Goal: Information Seeking & Learning: Learn about a topic

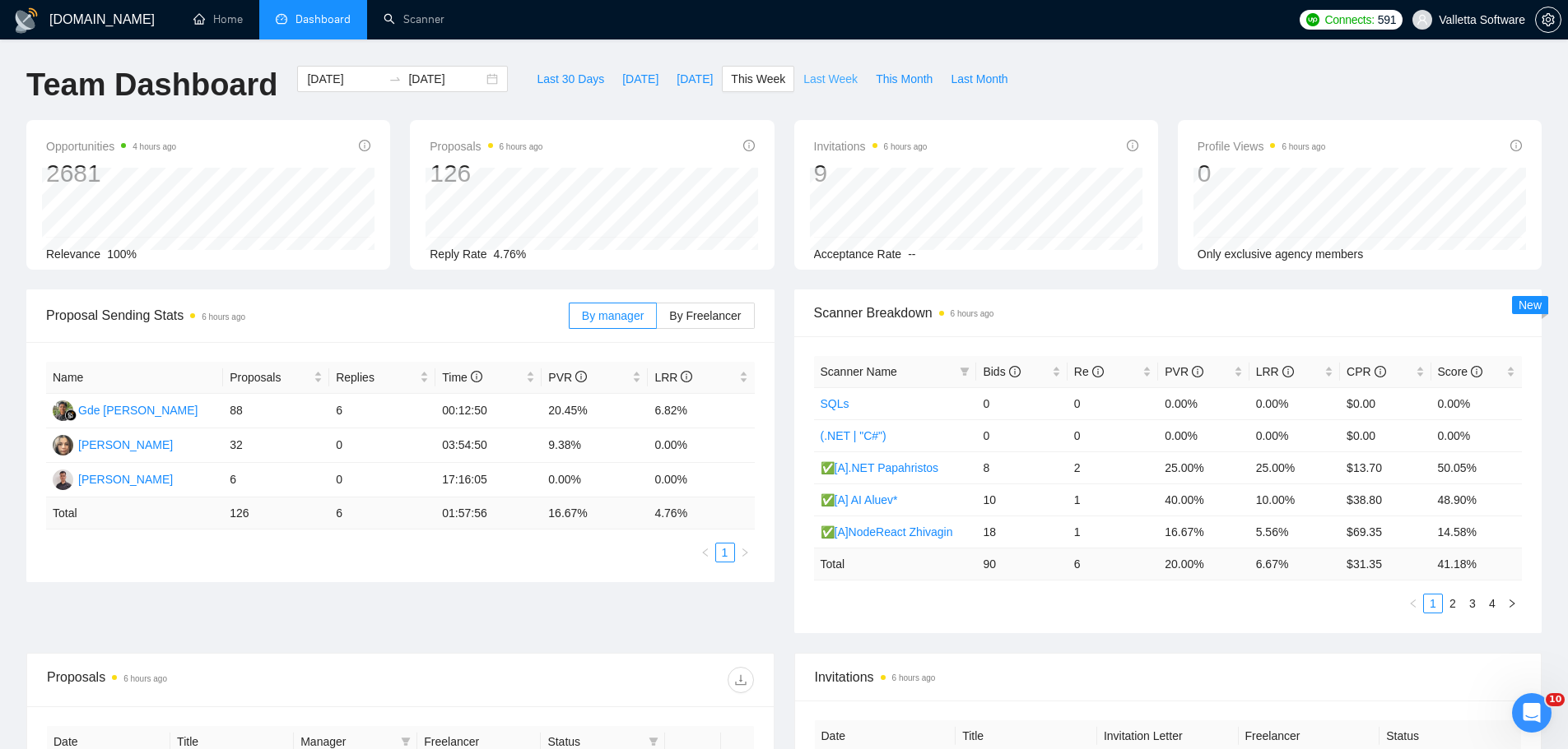
click at [830, 77] on span "Last Week" at bounding box center [830, 79] width 55 height 19
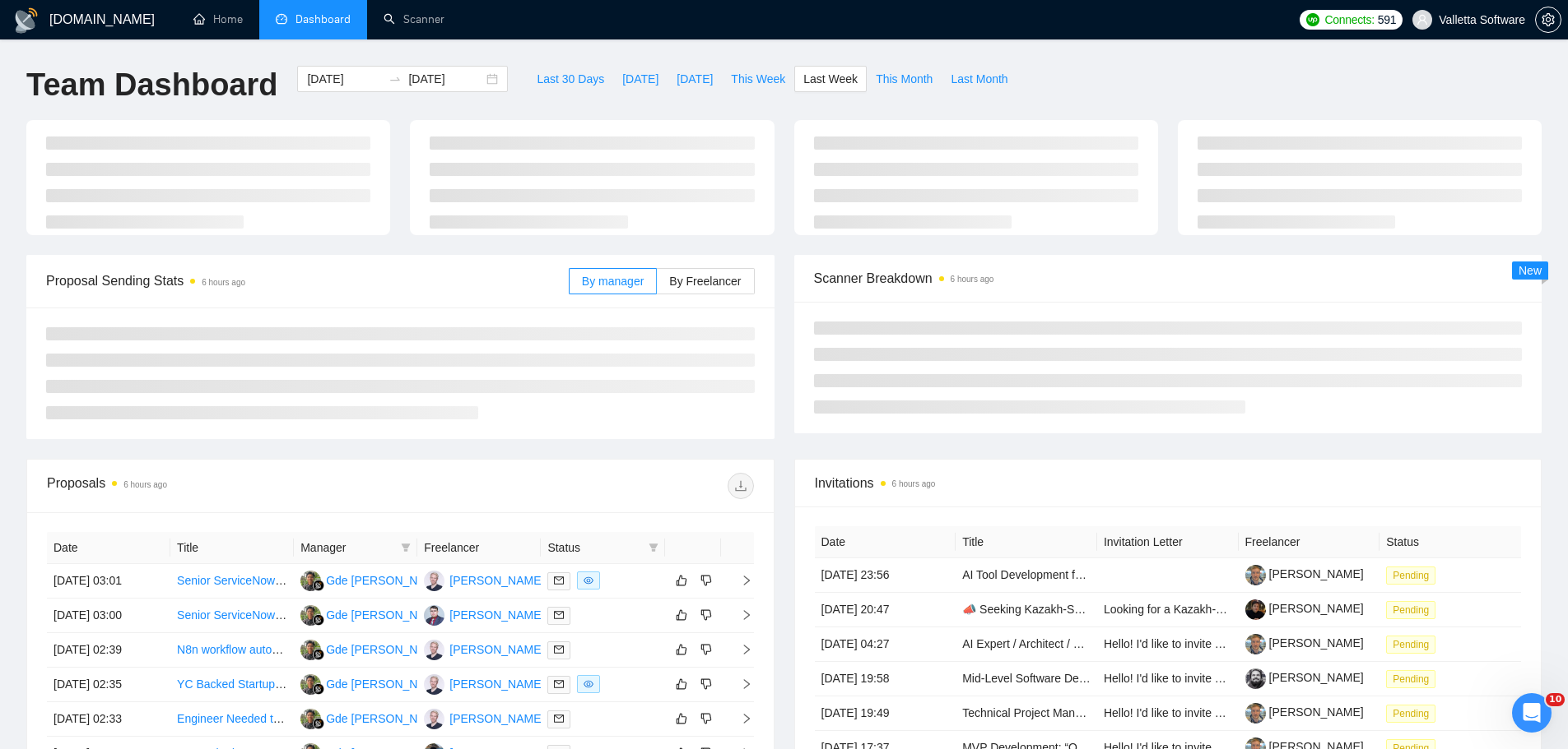
type input "2025-09-08"
type input "2025-09-14"
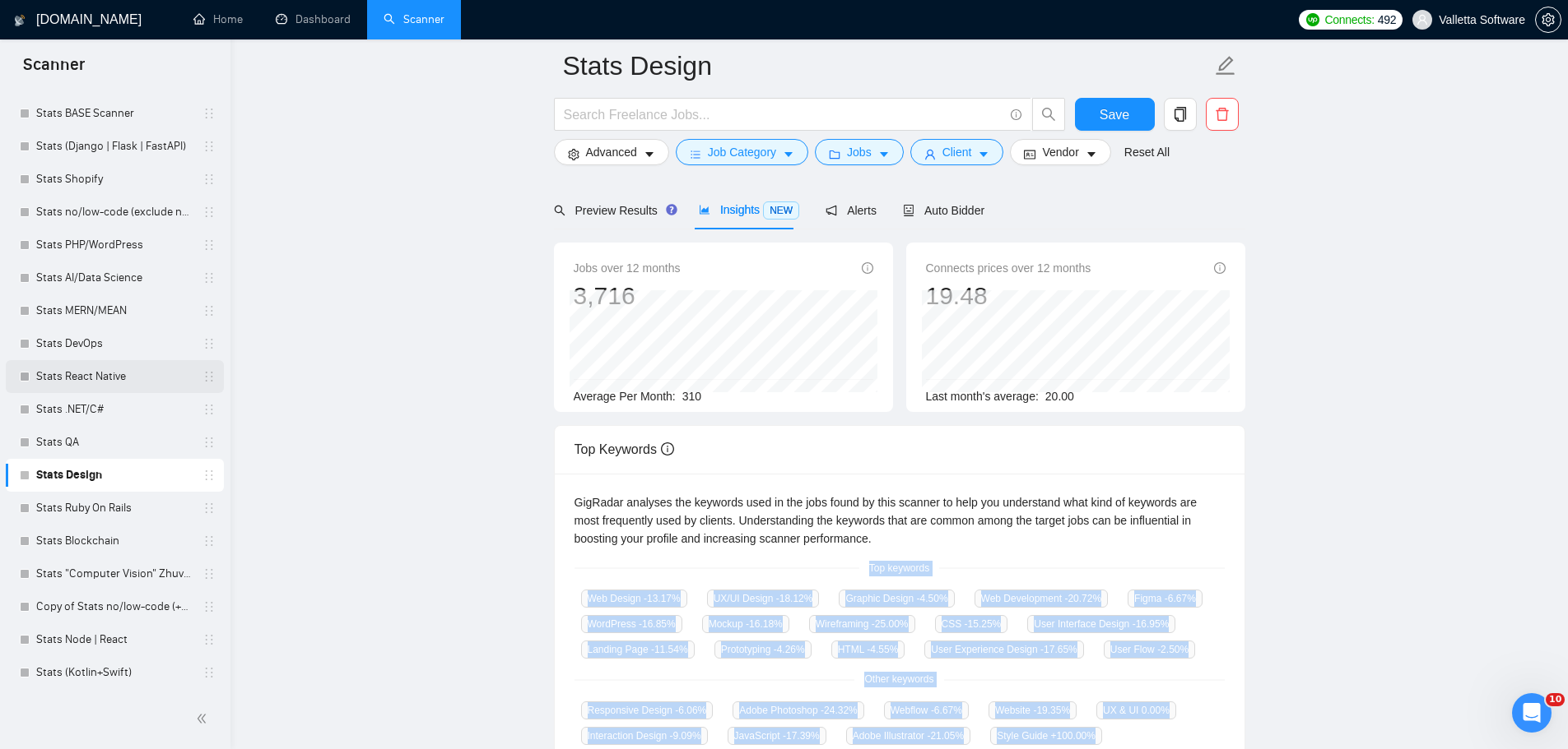
scroll to position [82, 0]
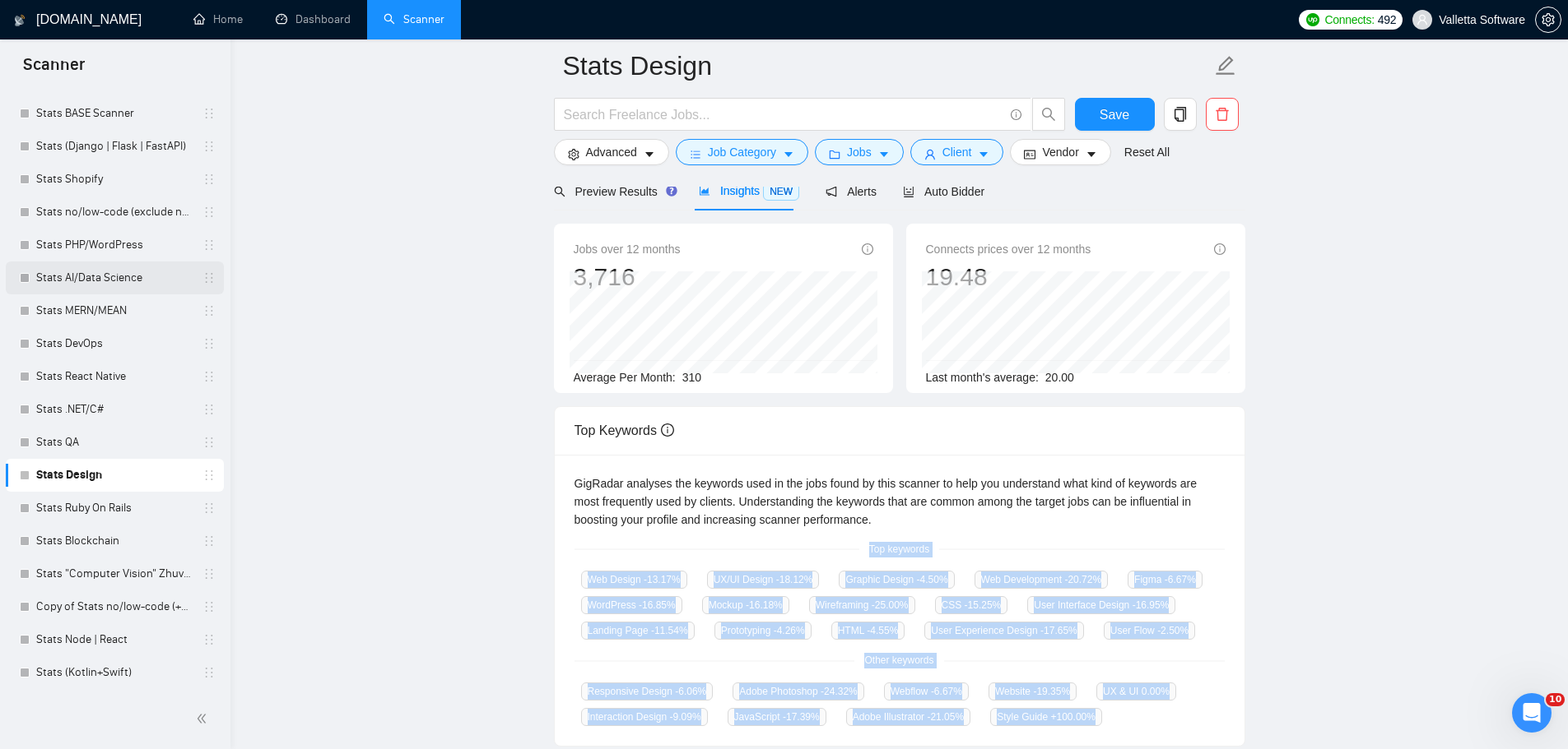
click at [112, 276] on link "Stats AI/Data Science" at bounding box center [115, 278] width 157 height 33
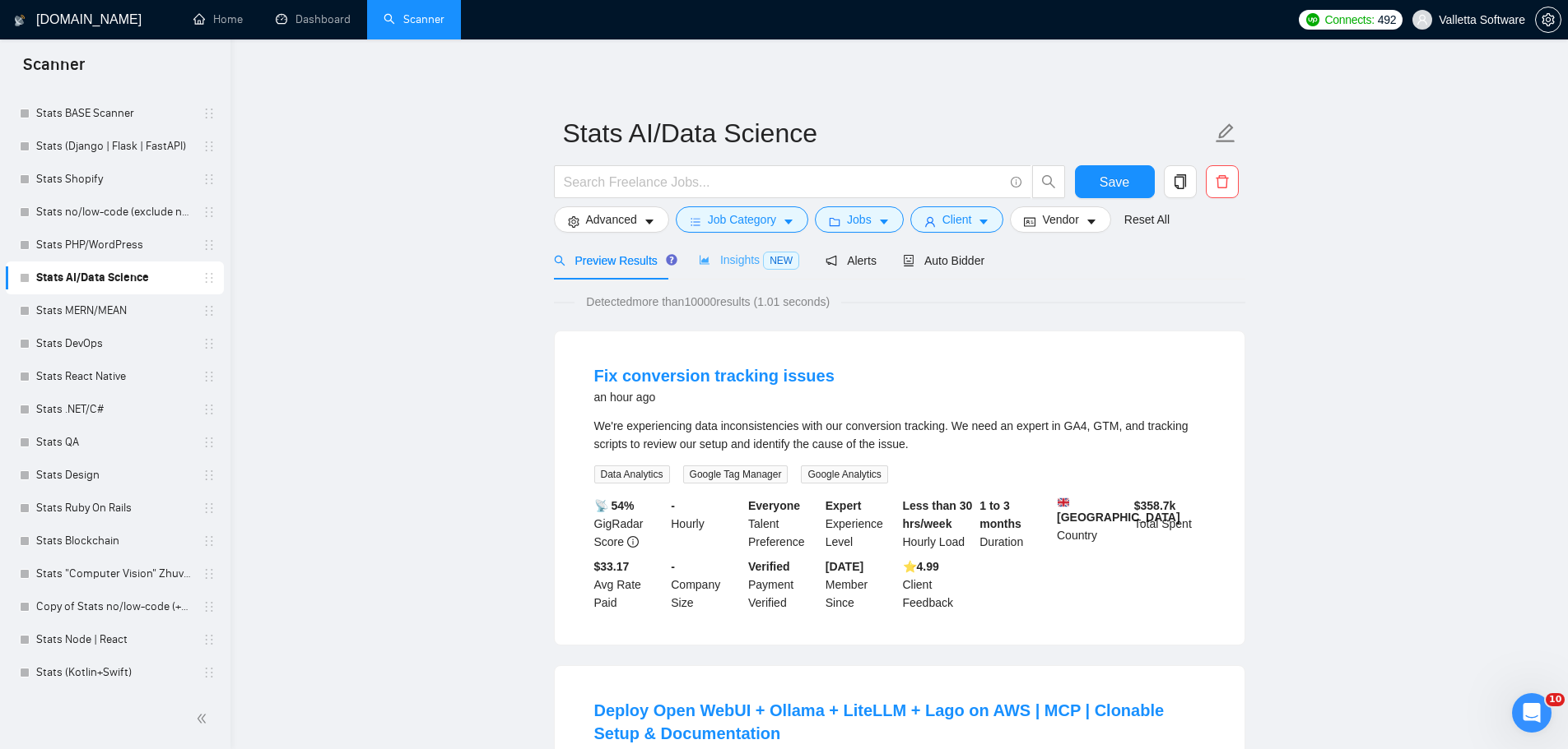
click at [722, 278] on div "Insights NEW" at bounding box center [749, 260] width 100 height 39
click at [725, 264] on span "Insights NEW" at bounding box center [749, 260] width 100 height 13
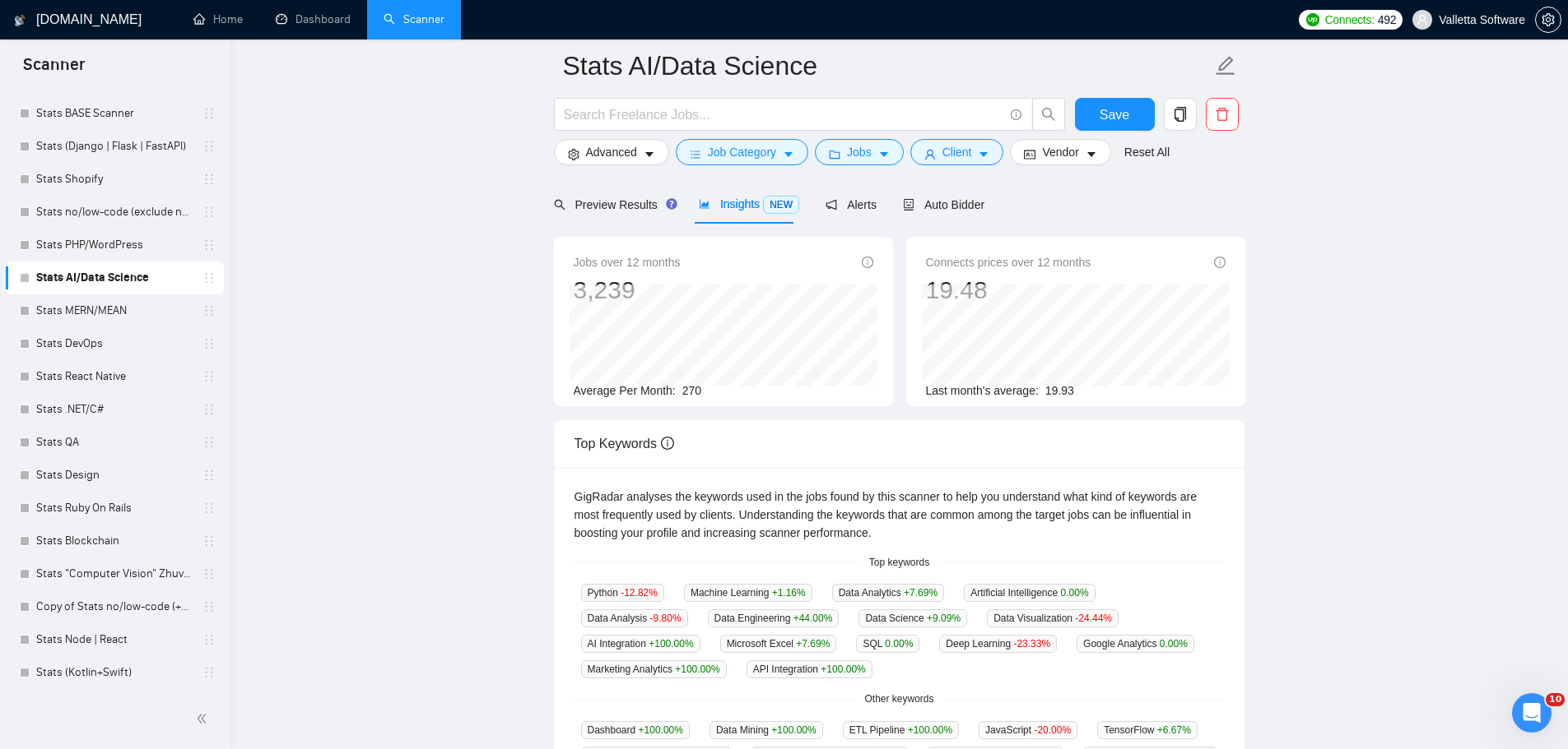
scroll to position [164, 0]
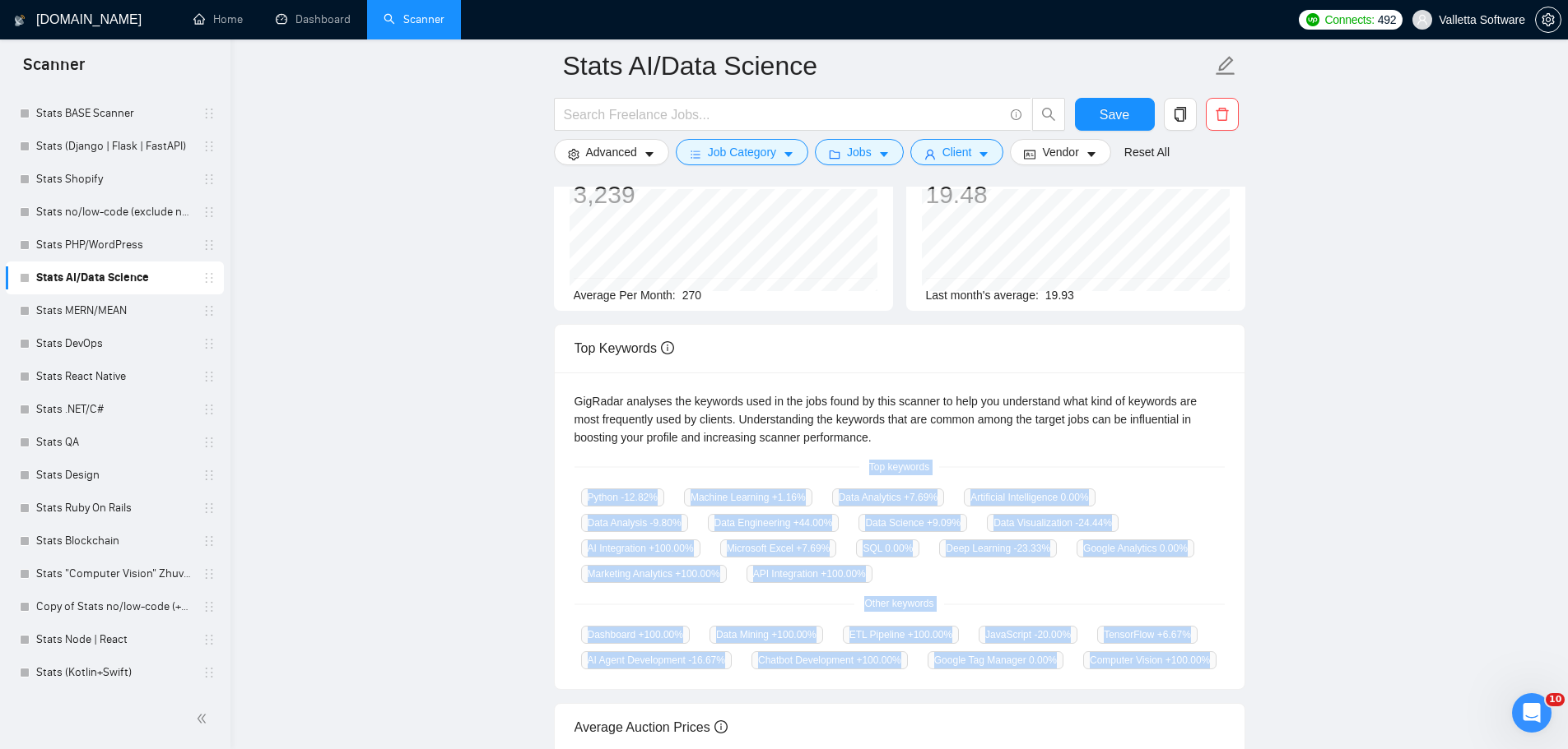
drag, startPoint x: 869, startPoint y: 455, endPoint x: 1207, endPoint y: 671, distance: 401.1
click at [1207, 671] on div "GigRadar analyses the keywords used in the jobs found by this scanner to help y…" at bounding box center [899, 531] width 690 height 317
copy div "Top keywords Python -12.82 % Machine Learning +1.16 % Data Analytics +7.69 % Ar…"
